Goal: Task Accomplishment & Management: Manage account settings

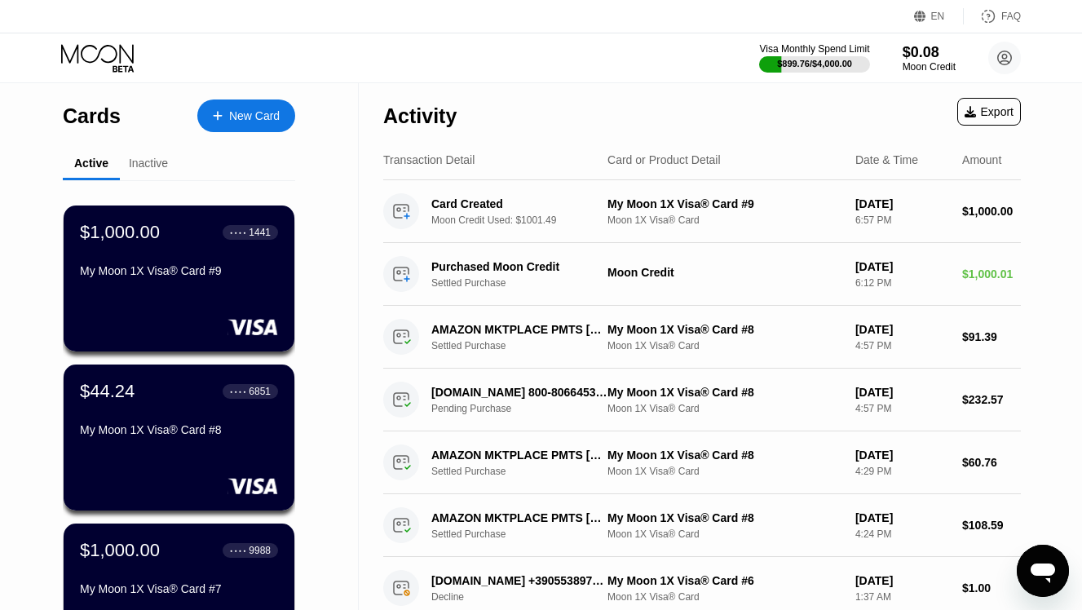
click at [252, 115] on div "New Card" at bounding box center [254, 116] width 51 height 14
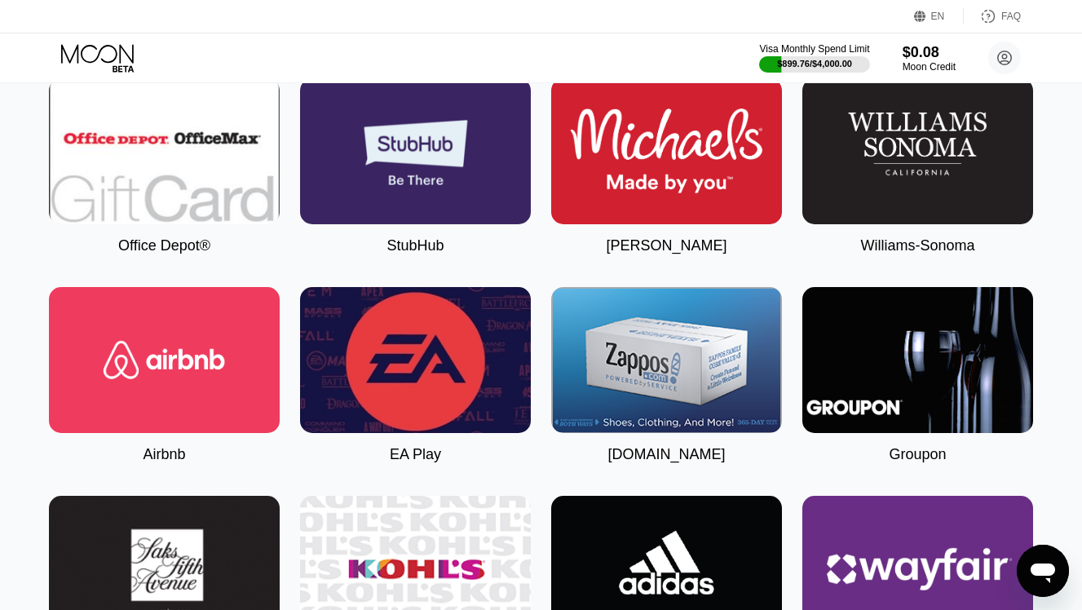
scroll to position [3715, 0]
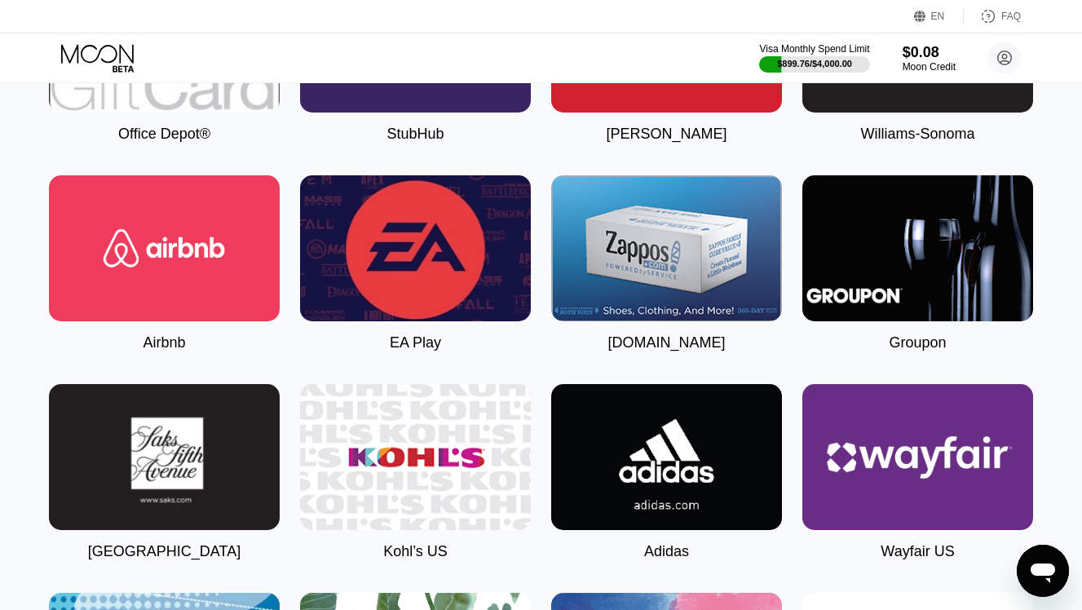
click at [217, 286] on img at bounding box center [164, 248] width 231 height 146
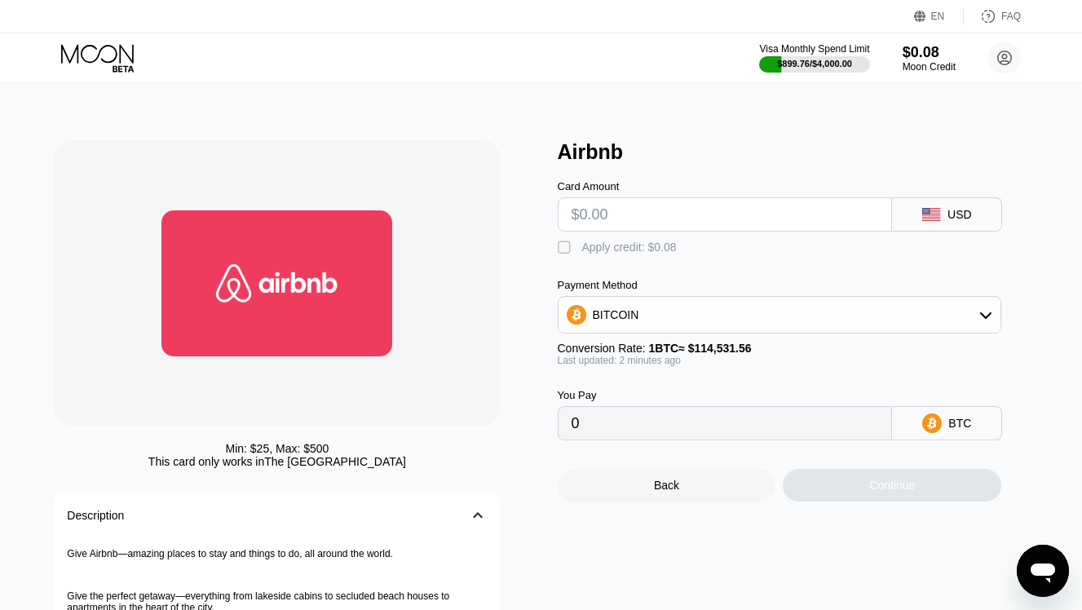
click at [95, 61] on icon at bounding box center [99, 58] width 76 height 29
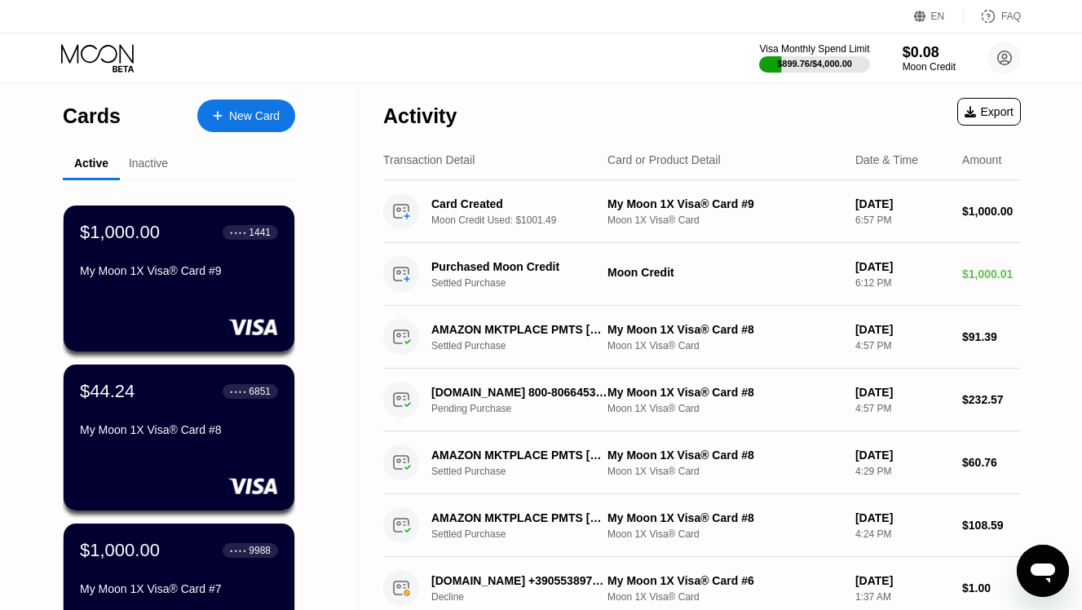
scroll to position [264, 0]
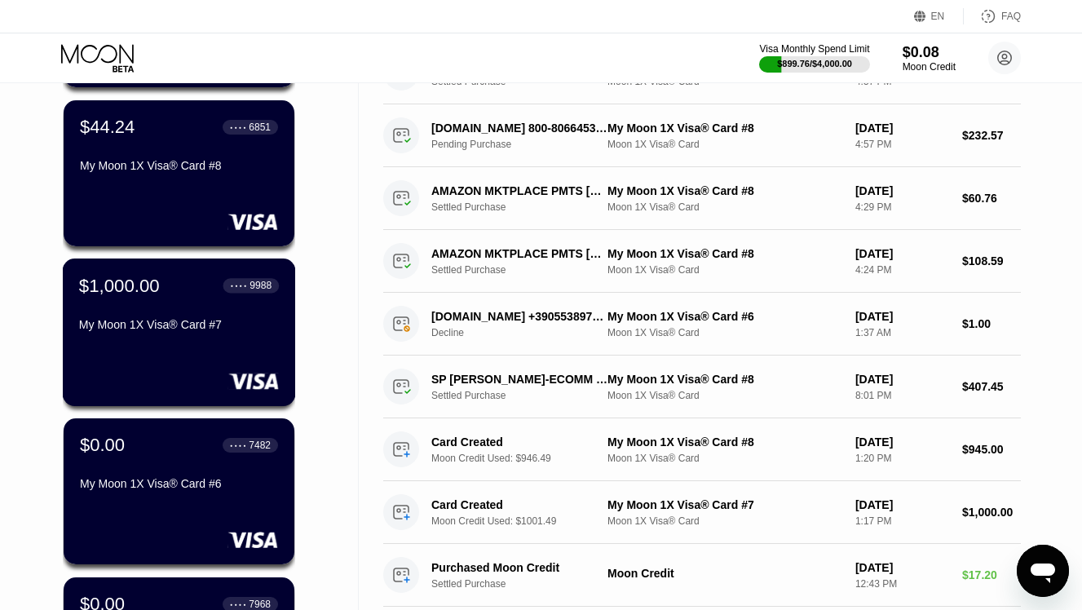
click at [195, 318] on div "My Moon 1X Visa® Card #7" at bounding box center [179, 324] width 200 height 13
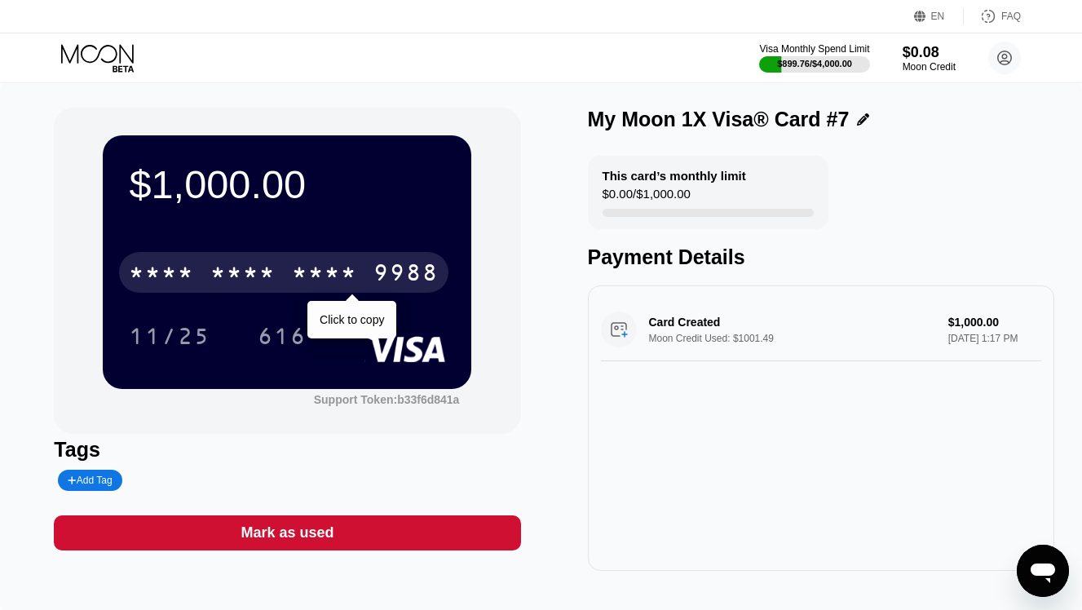
click at [322, 274] on div "* * * *" at bounding box center [324, 275] width 65 height 26
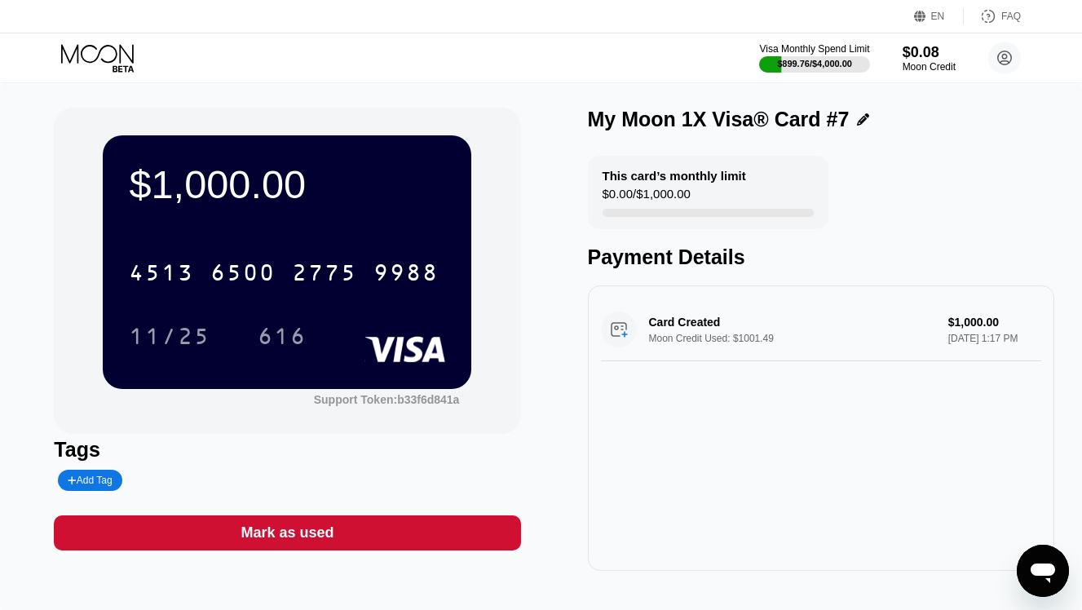
click at [108, 55] on icon at bounding box center [99, 58] width 76 height 29
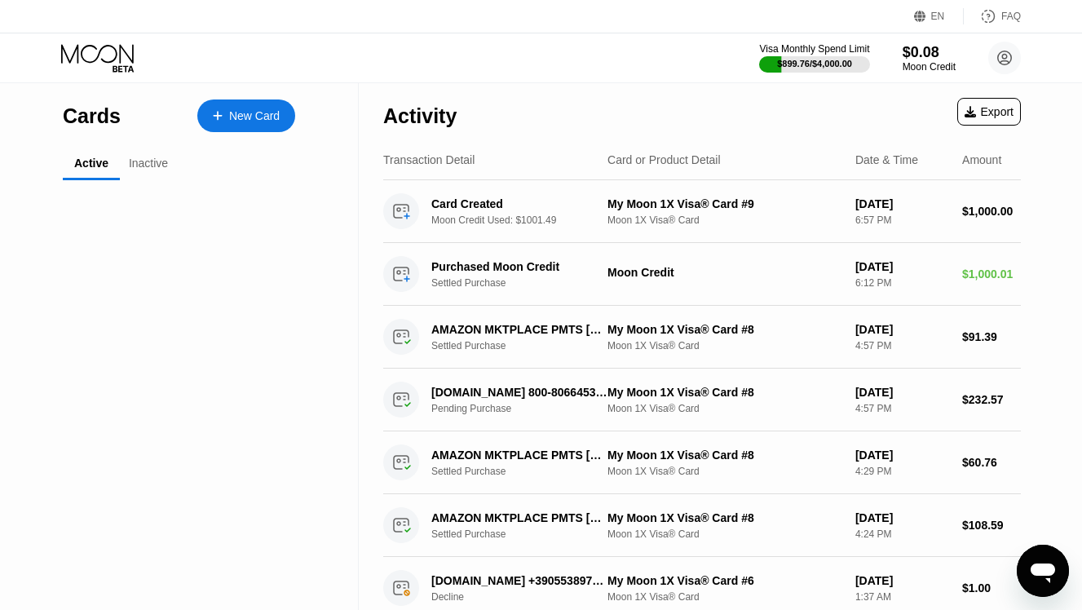
click at [108, 55] on icon at bounding box center [99, 58] width 76 height 29
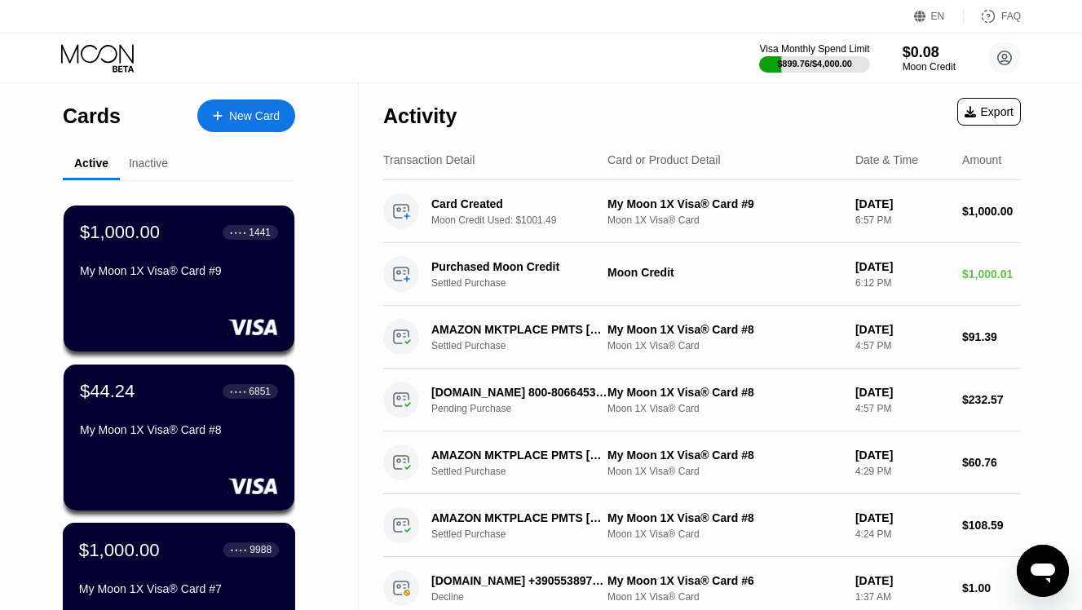
click at [176, 538] on div "$1,000.00 ● ● ● ● 9988 My Moon 1X Visa® Card #7" at bounding box center [179, 596] width 233 height 148
click at [176, 538] on div "Cards New Card Active Inactive $1,000.00 ● ● ● ● 1441 My Moon 1X Visa® Card #9 …" at bounding box center [541, 305] width 1082 height 610
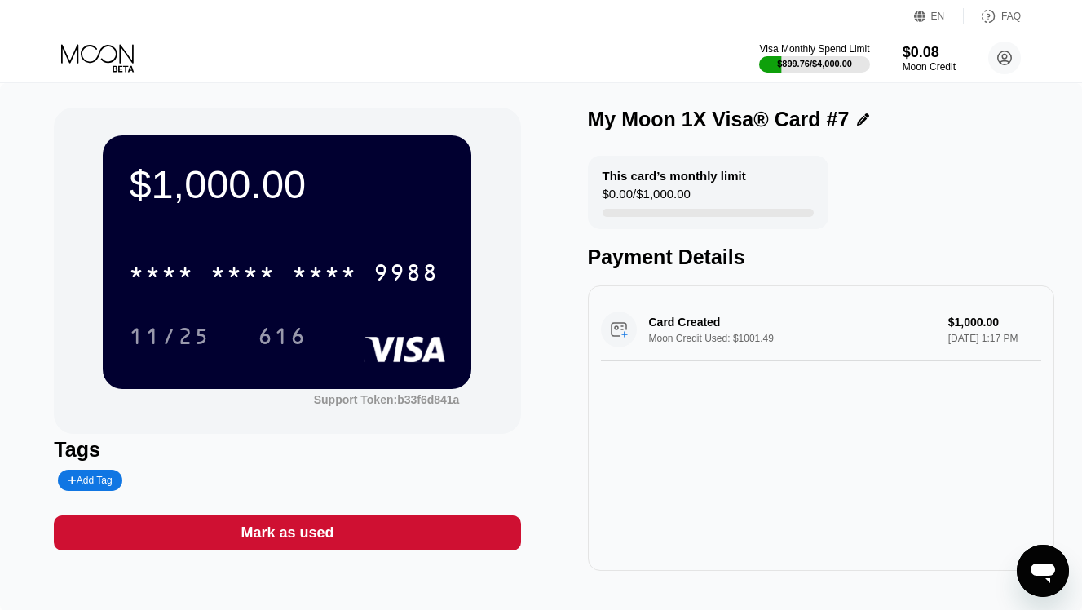
click at [74, 52] on icon at bounding box center [97, 53] width 73 height 19
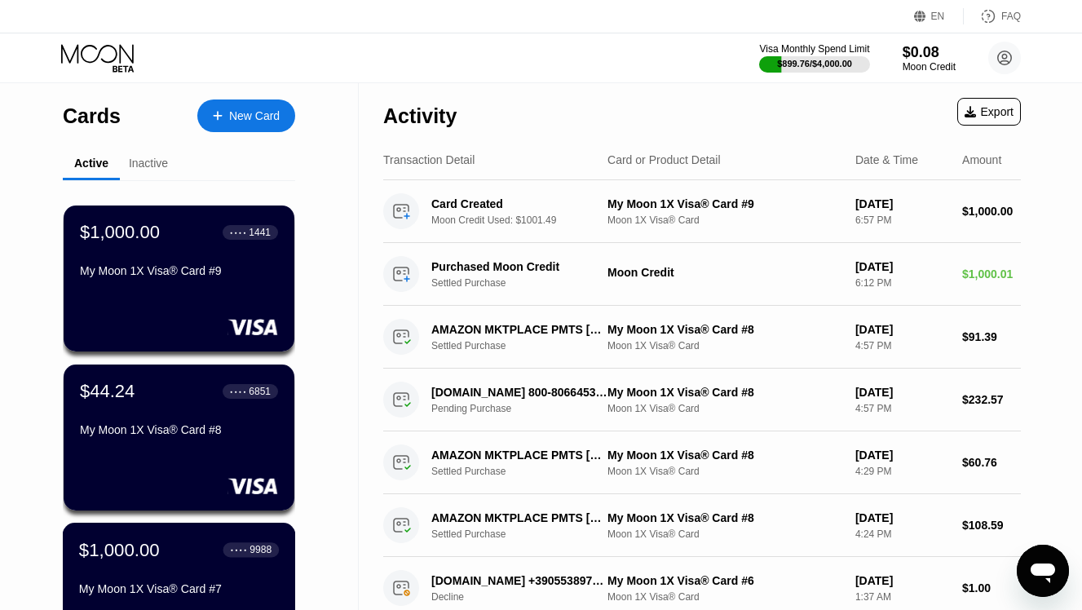
click at [139, 560] on div "$1,000.00" at bounding box center [119, 549] width 81 height 21
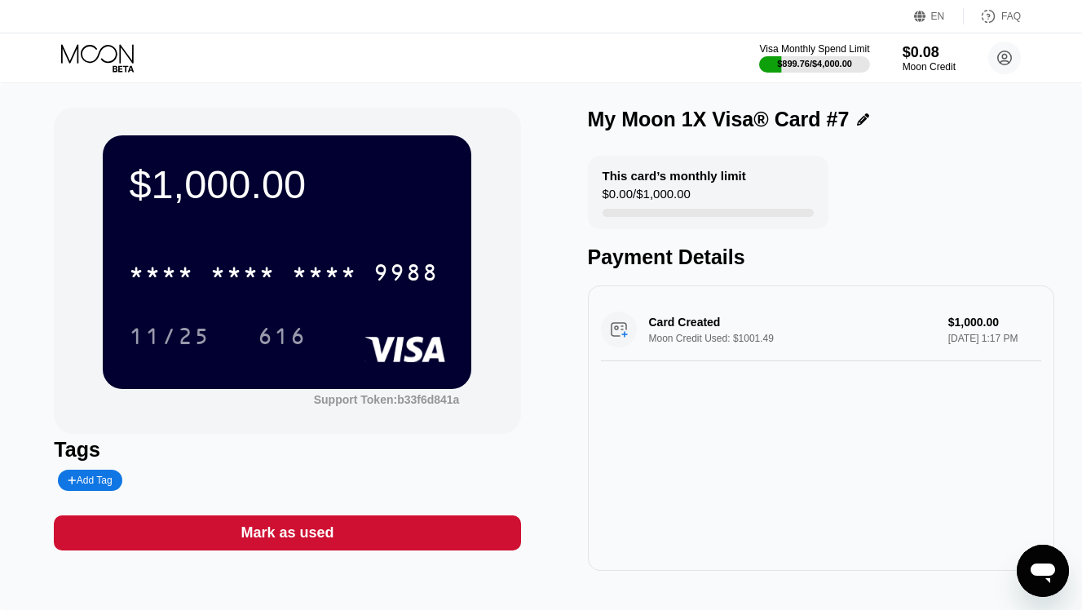
click at [96, 55] on icon at bounding box center [99, 58] width 76 height 29
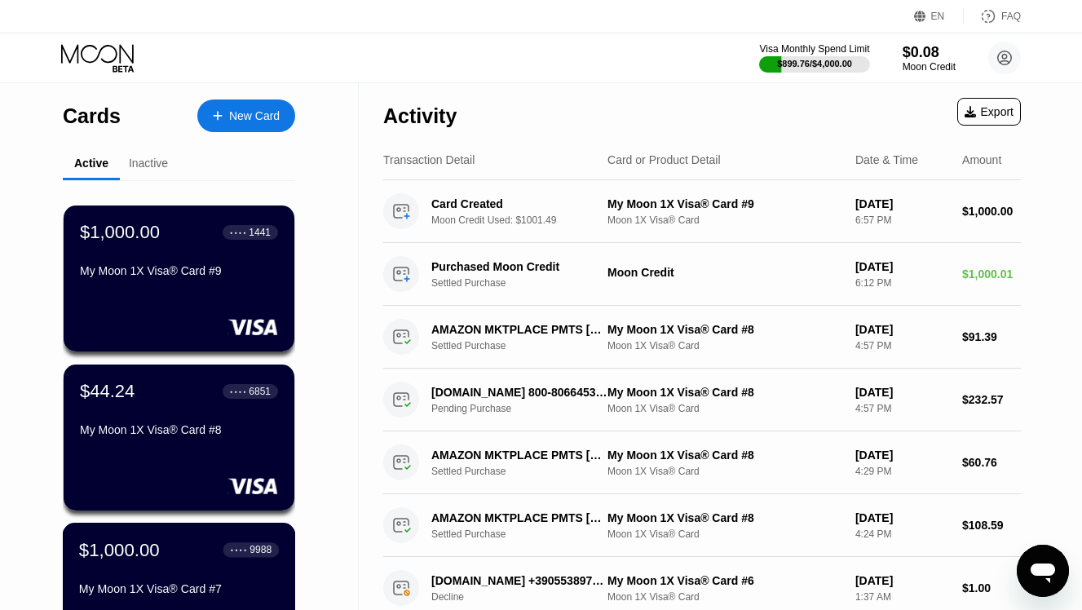
click at [199, 552] on div "$1,000.00 ● ● ● ● 9988" at bounding box center [179, 549] width 200 height 21
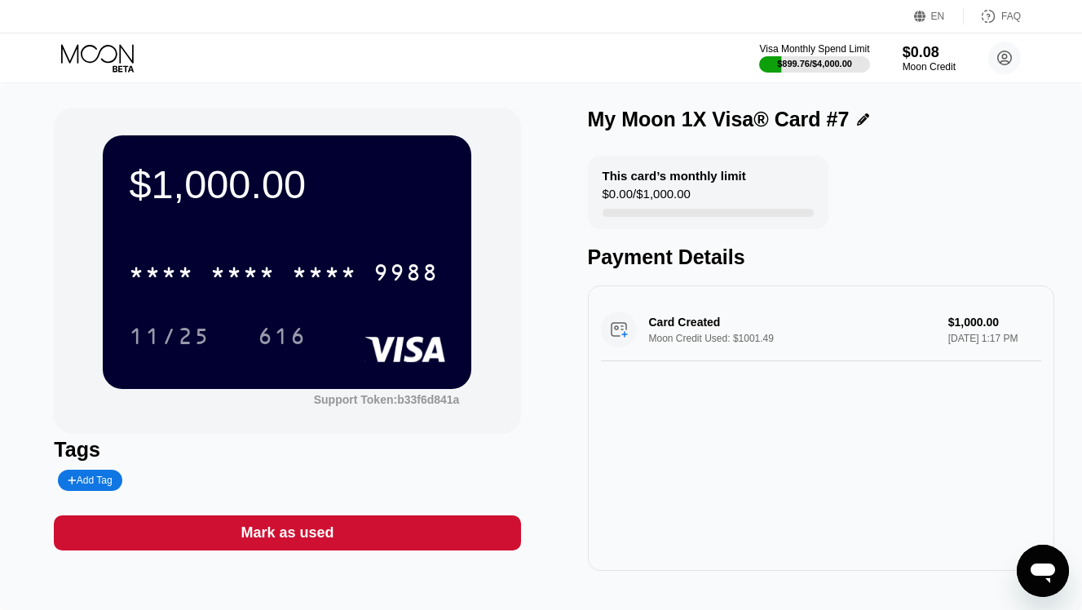
click at [97, 37] on div "Visa Monthly Spend Limit $899.76 / $4,000.00 $0.08 Moon Credit aspx123@proton.m…" at bounding box center [541, 57] width 1082 height 49
click at [99, 55] on icon at bounding box center [99, 58] width 76 height 29
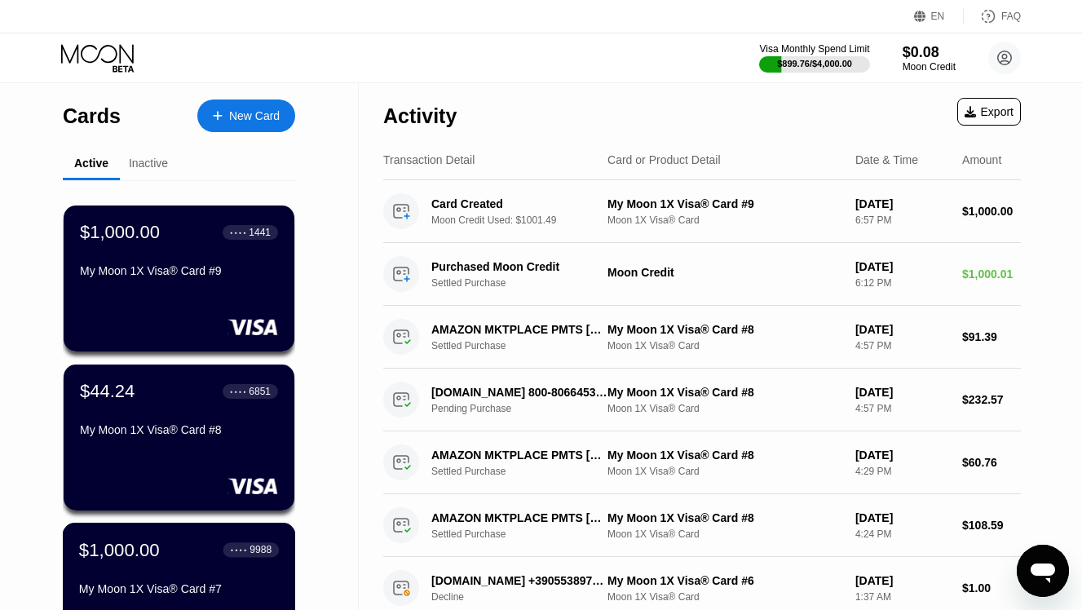
click at [143, 552] on div "$1,000.00" at bounding box center [119, 549] width 81 height 21
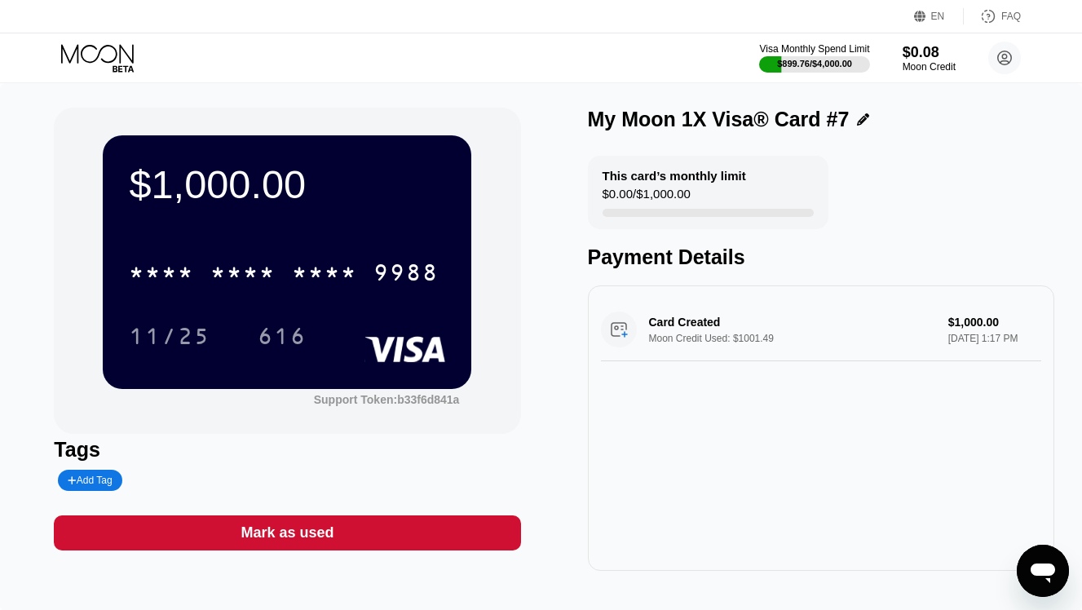
click at [101, 52] on icon at bounding box center [99, 58] width 76 height 29
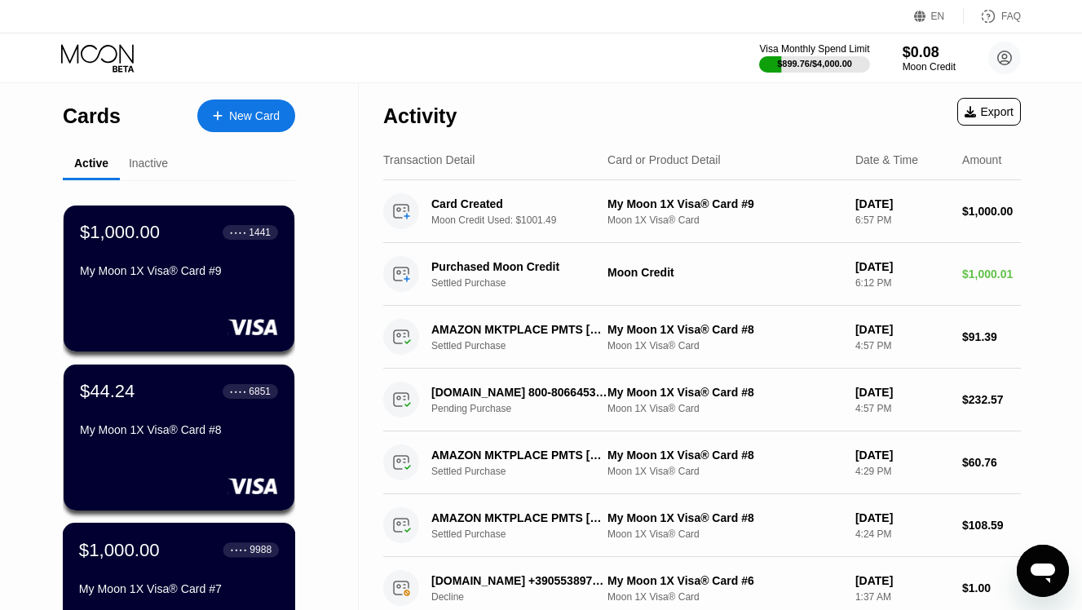
click at [143, 555] on div "$1,000.00" at bounding box center [119, 549] width 81 height 21
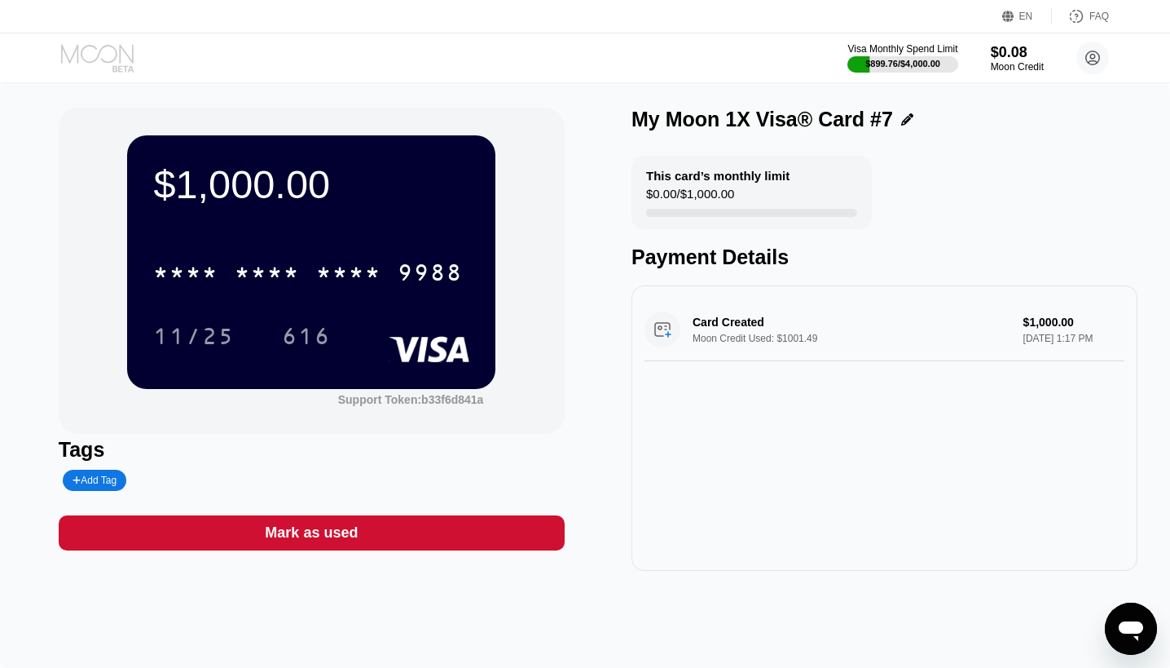
click at [95, 51] on icon at bounding box center [99, 58] width 76 height 29
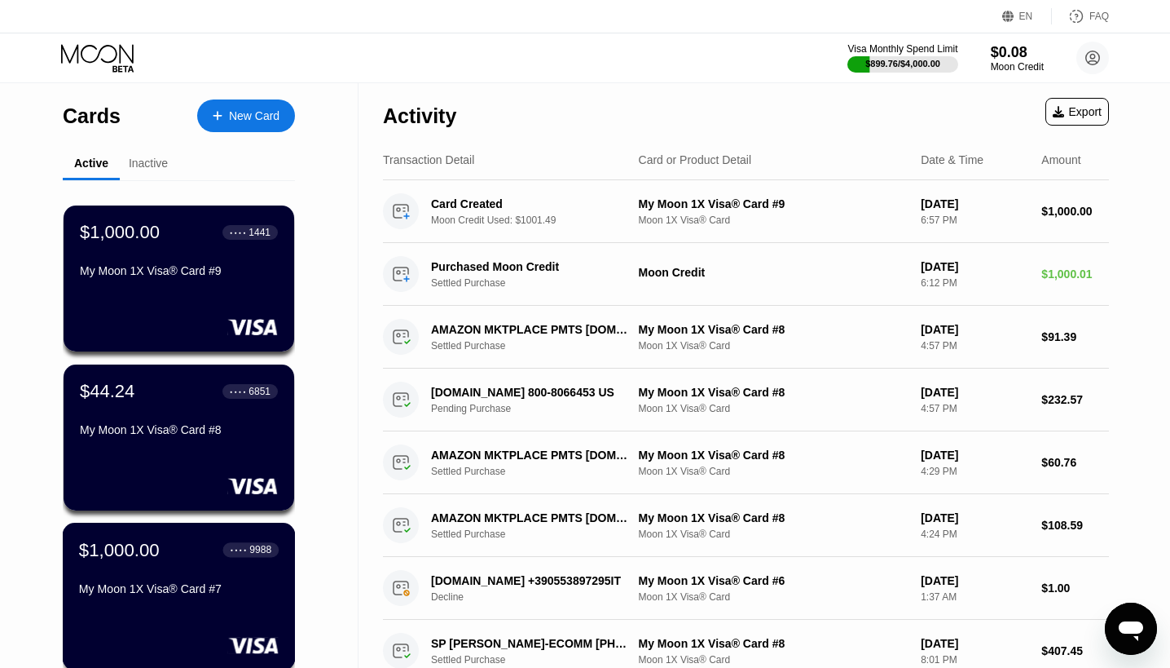
click at [133, 556] on div "$1,000.00" at bounding box center [119, 549] width 81 height 21
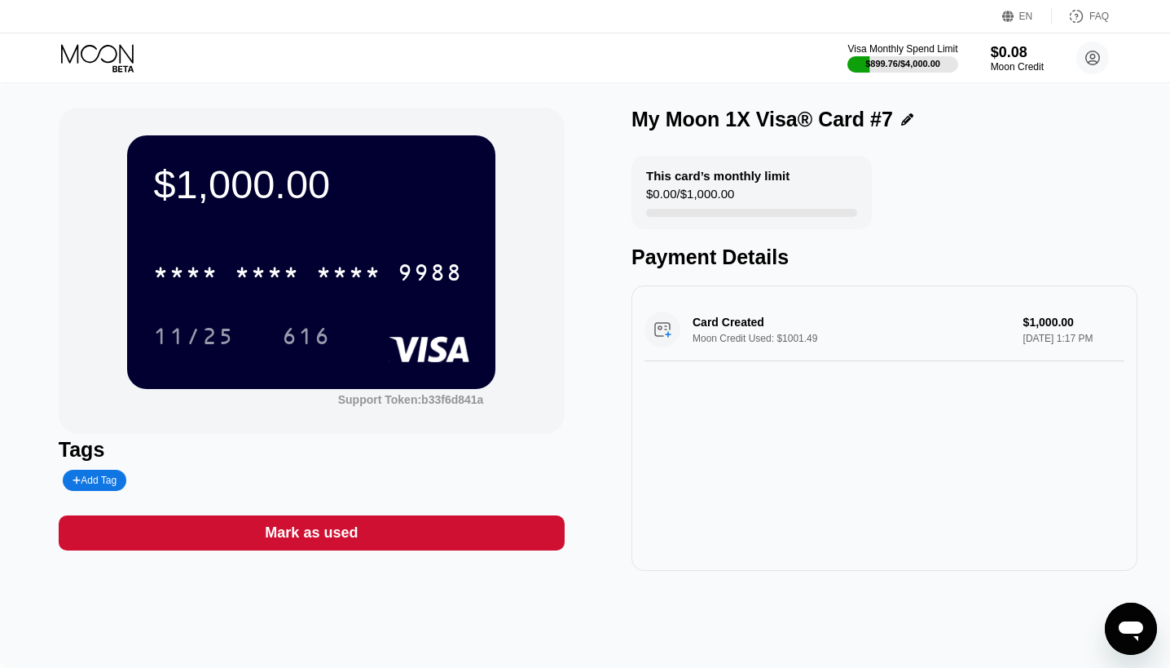
click at [98, 64] on icon at bounding box center [99, 58] width 76 height 29
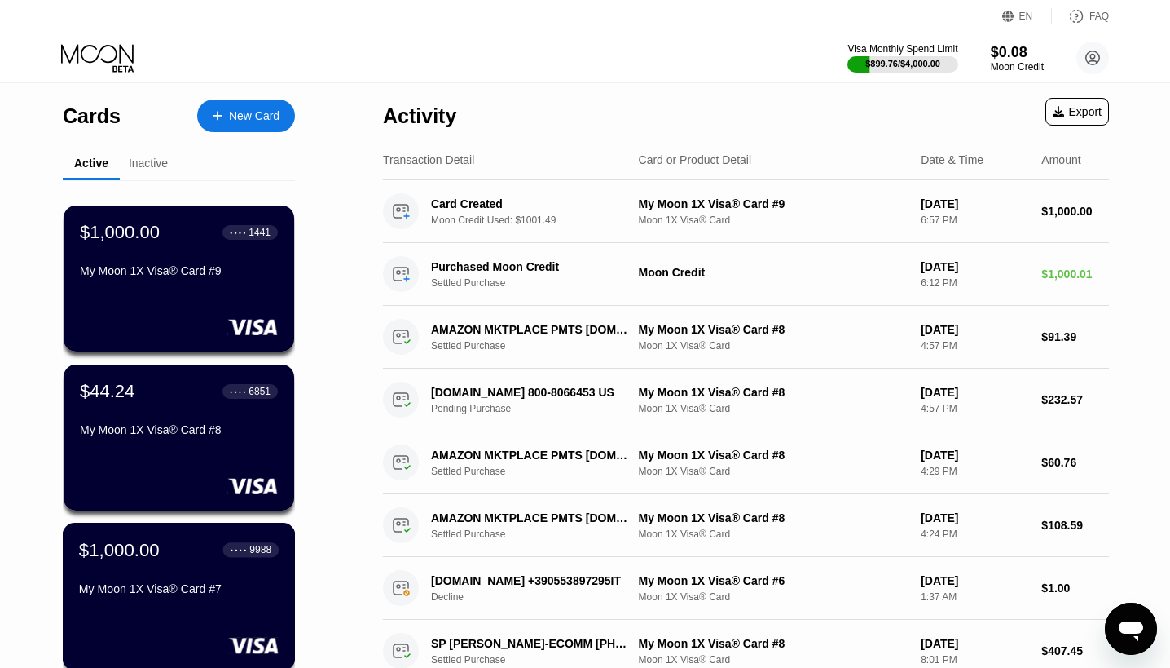
click at [180, 586] on div "My Moon 1X Visa® Card #7" at bounding box center [179, 588] width 200 height 13
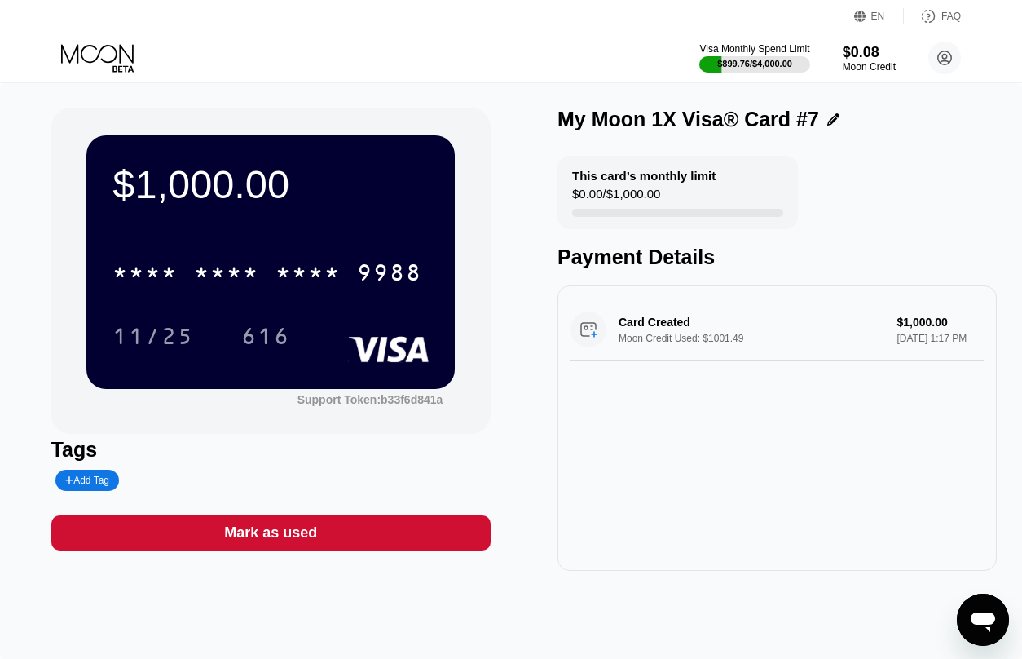
click at [101, 57] on icon at bounding box center [99, 58] width 76 height 29
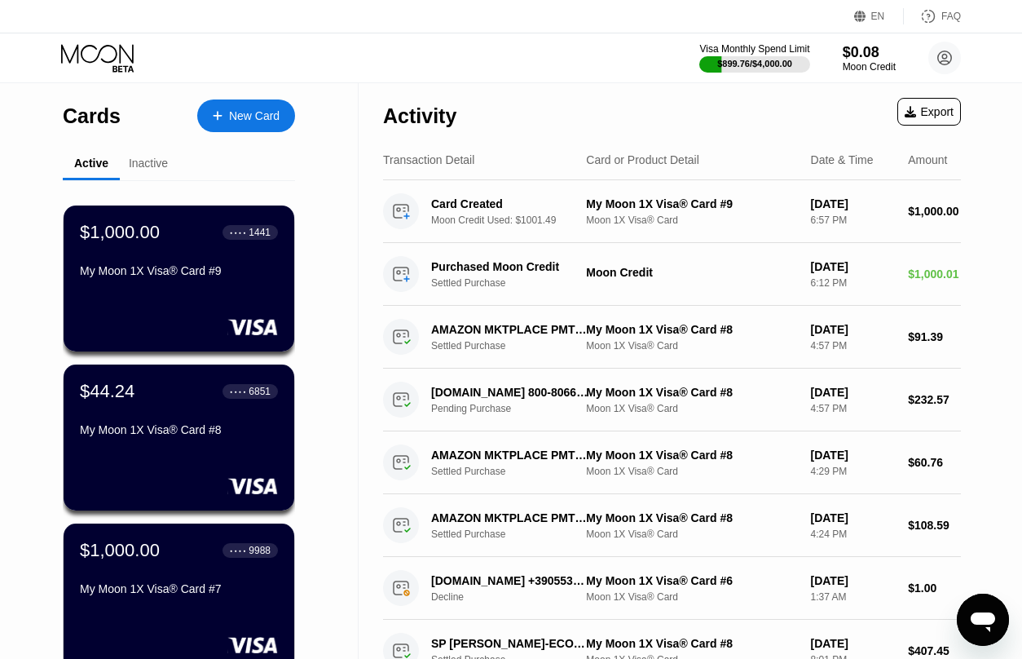
click at [101, 57] on icon at bounding box center [99, 58] width 76 height 29
